Goal: Task Accomplishment & Management: Complete application form

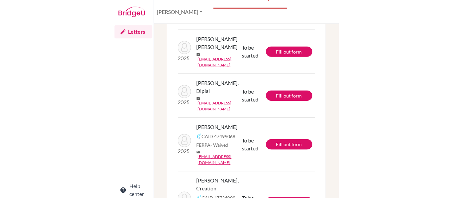
scroll to position [91, 0]
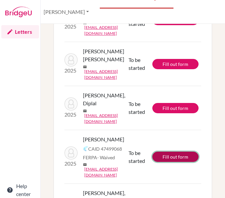
click at [165, 151] on link "Fill out form" at bounding box center [175, 156] width 46 height 10
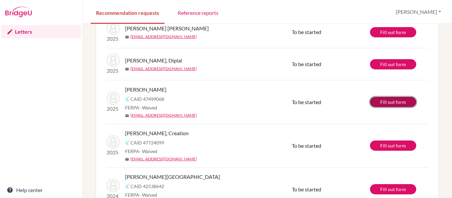
scroll to position [74, 0]
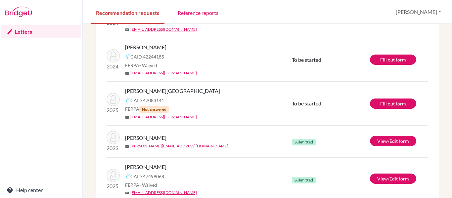
scroll to position [281, 0]
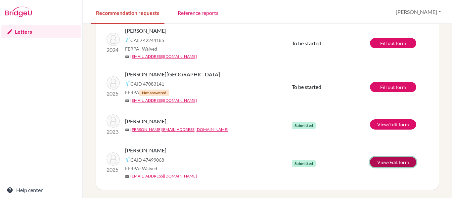
click at [387, 161] on link "View/Edit form" at bounding box center [393, 162] width 46 height 10
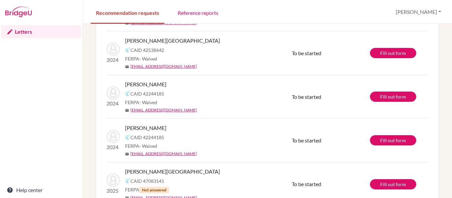
scroll to position [182, 0]
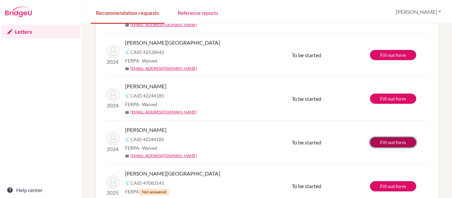
click at [384, 140] on link "Fill out form" at bounding box center [393, 142] width 46 height 10
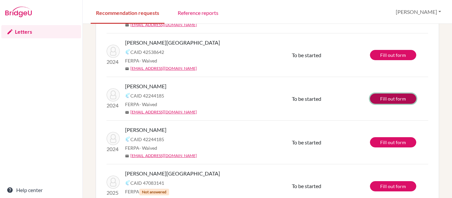
click at [377, 100] on link "Fill out form" at bounding box center [393, 99] width 46 height 10
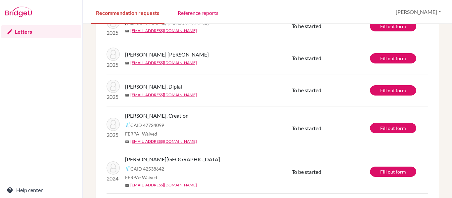
scroll to position [50, 0]
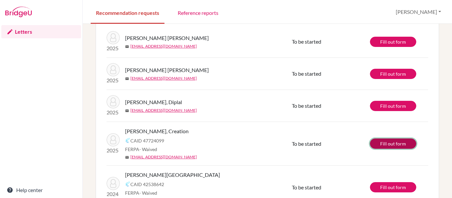
click at [380, 144] on link "Fill out form" at bounding box center [393, 144] width 46 height 10
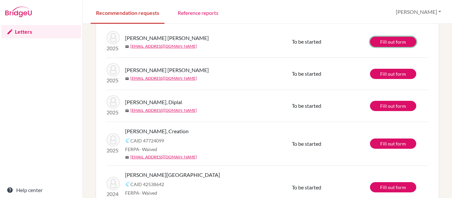
drag, startPoint x: 373, startPoint y: 42, endPoint x: 380, endPoint y: 56, distance: 15.5
click at [373, 42] on link "Fill out form" at bounding box center [393, 42] width 46 height 10
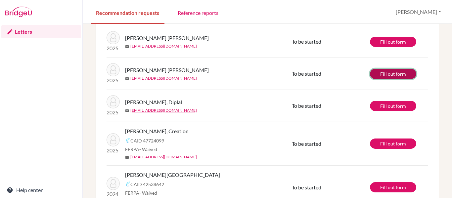
click at [382, 70] on link "Fill out form" at bounding box center [393, 74] width 46 height 10
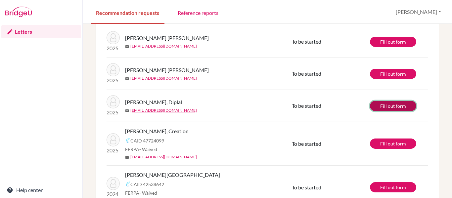
click at [383, 105] on link "Fill out form" at bounding box center [393, 106] width 46 height 10
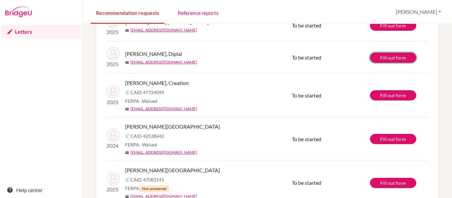
scroll to position [132, 0]
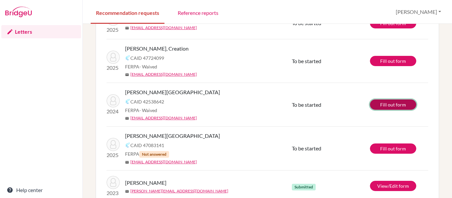
click at [385, 104] on link "Fill out form" at bounding box center [393, 105] width 46 height 10
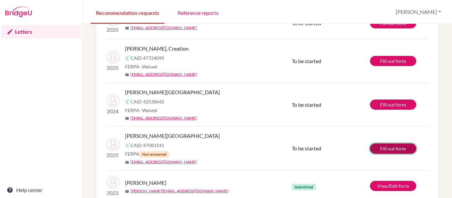
click at [380, 151] on link "Fill out form" at bounding box center [393, 149] width 46 height 10
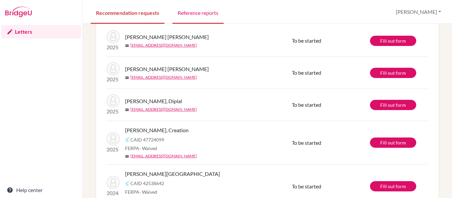
scroll to position [17, 0]
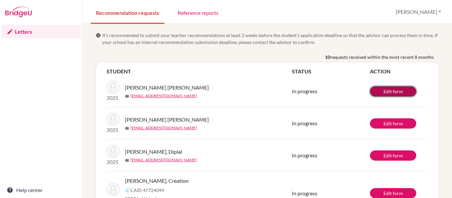
click at [385, 89] on link "Edit form" at bounding box center [393, 91] width 46 height 10
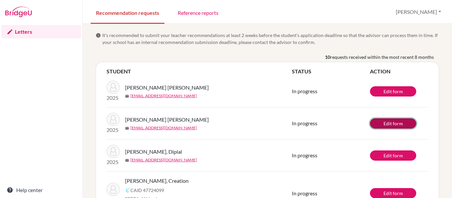
click at [396, 120] on link "Edit form" at bounding box center [393, 123] width 46 height 10
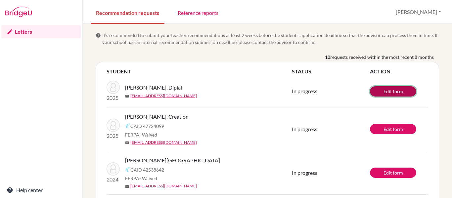
click at [384, 89] on link "Edit form" at bounding box center [393, 91] width 46 height 10
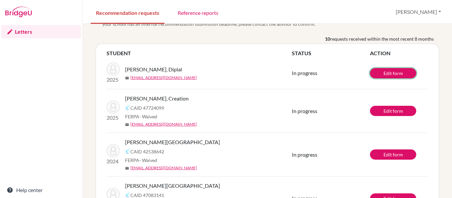
scroll to position [33, 0]
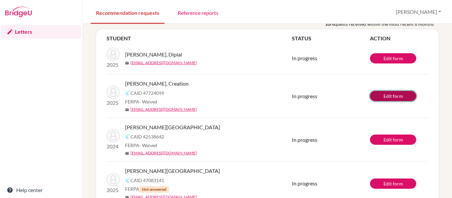
click at [380, 93] on link "Edit form" at bounding box center [393, 96] width 46 height 10
